Goal: Use online tool/utility: Utilize a website feature to perform a specific function

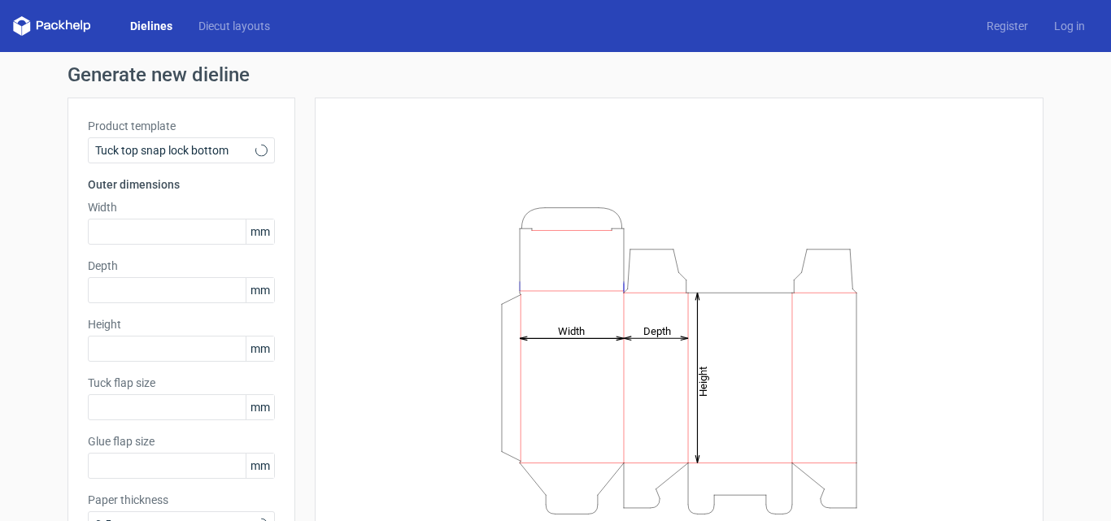
type input "15"
type input "10"
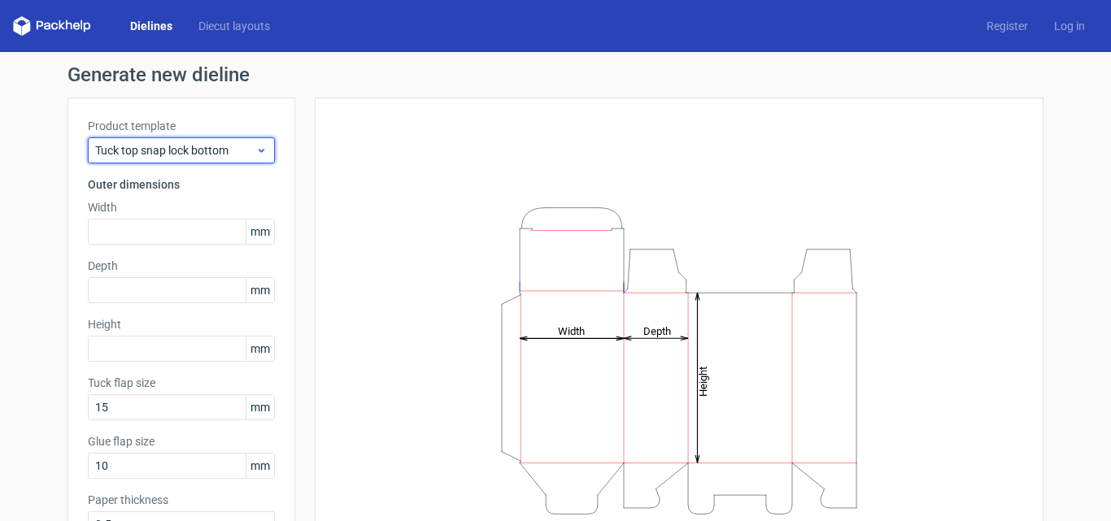
click at [243, 147] on span "Tuck top snap lock bottom" at bounding box center [175, 150] width 160 height 16
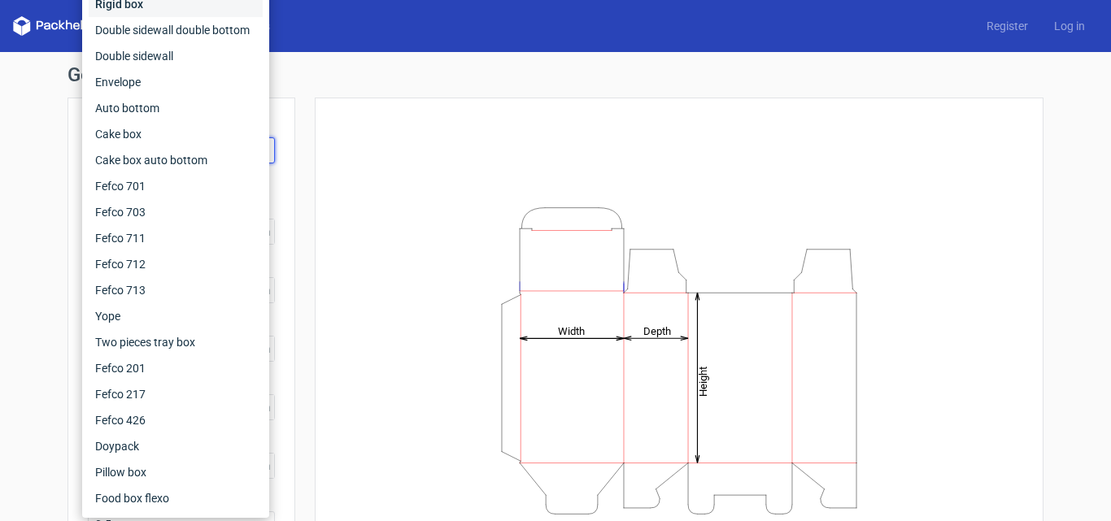
click at [138, 11] on div "Rigid box" at bounding box center [176, 4] width 174 height 26
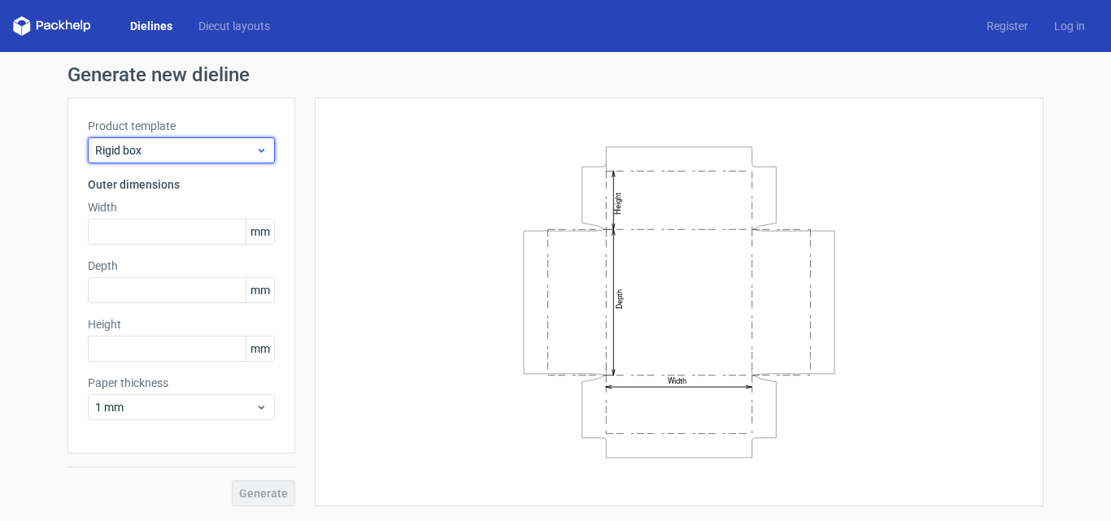
click at [208, 147] on span "Rigid box" at bounding box center [175, 150] width 160 height 16
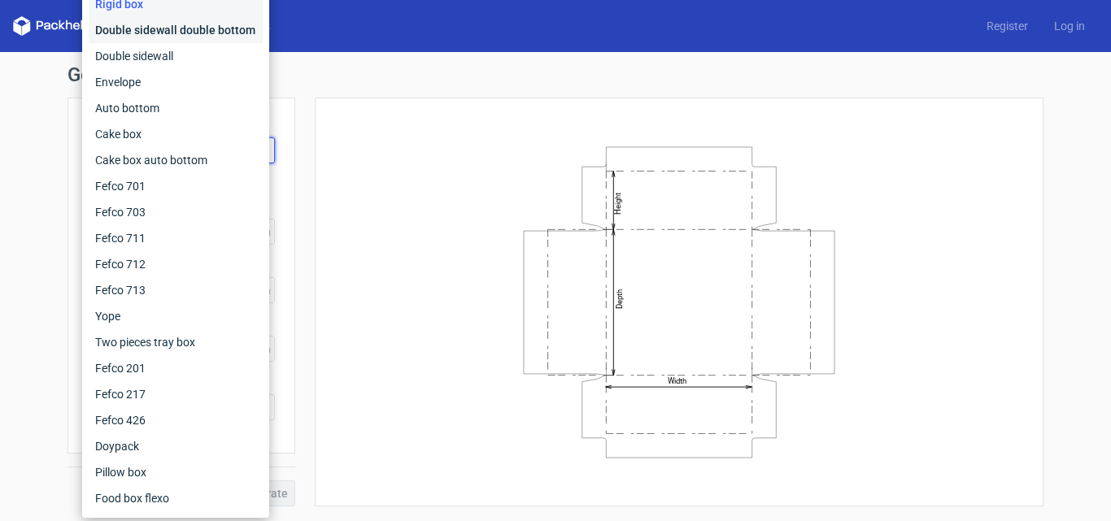
click at [176, 33] on div "Double sidewall double bottom" at bounding box center [176, 30] width 174 height 26
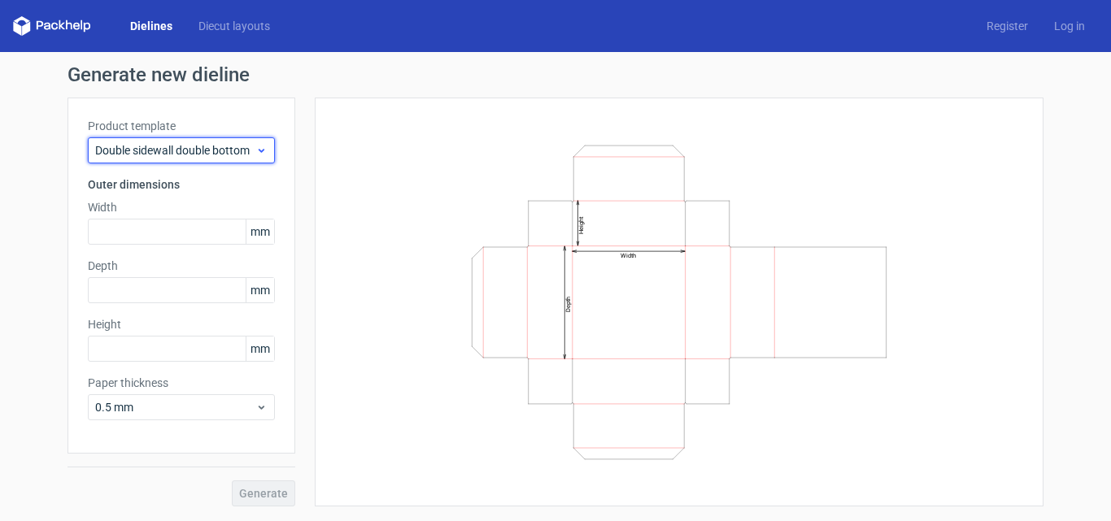
click at [189, 148] on span "Double sidewall double bottom" at bounding box center [175, 150] width 160 height 16
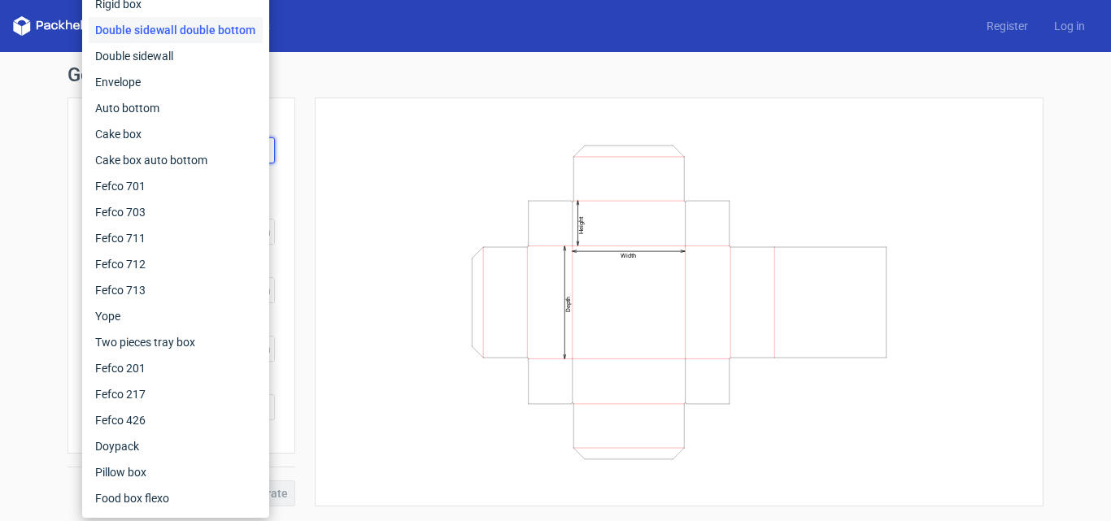
click at [410, 390] on div "Width Depth Height" at bounding box center [679, 302] width 688 height 369
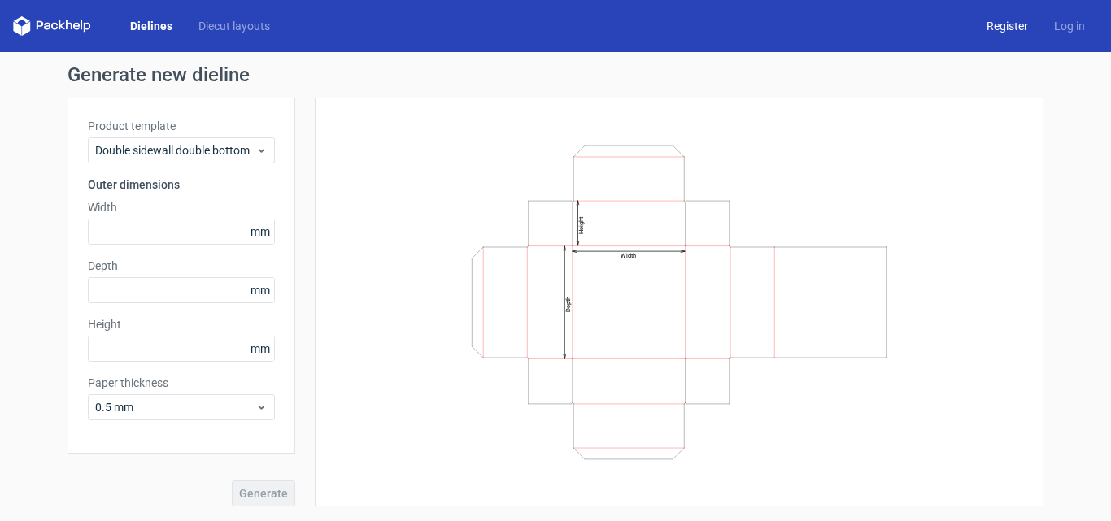
click at [1023, 25] on link "Register" at bounding box center [1008, 26] width 68 height 16
click at [1074, 22] on link "Log in" at bounding box center [1069, 26] width 57 height 16
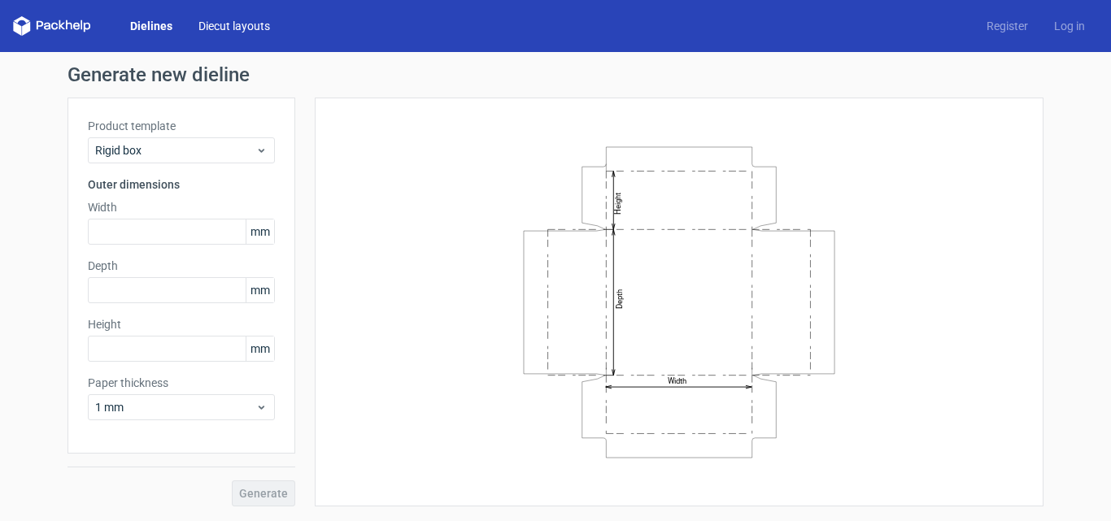
click at [227, 28] on link "Diecut layouts" at bounding box center [234, 26] width 98 height 16
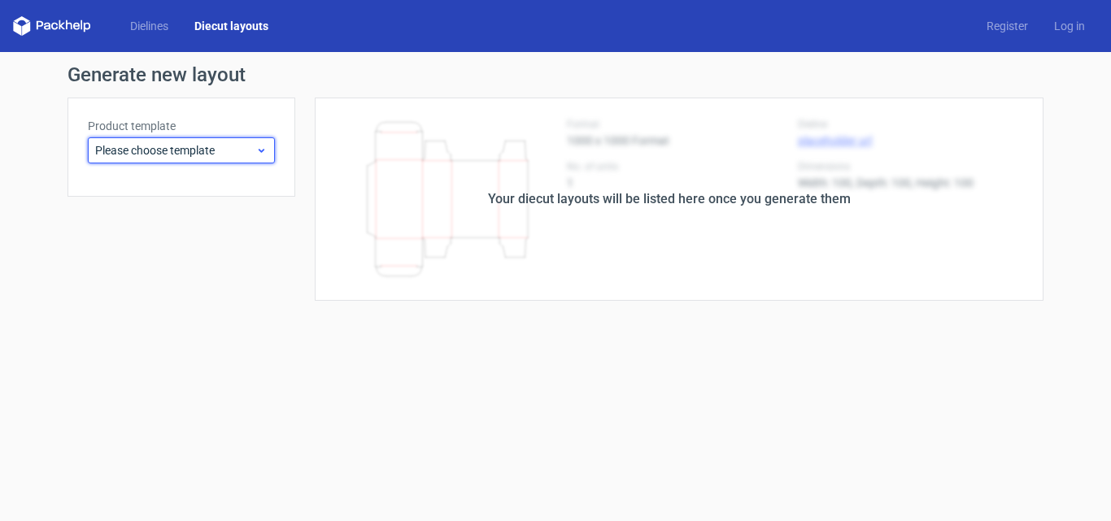
click at [194, 142] on span "Please choose template" at bounding box center [175, 150] width 160 height 16
